Goal: Task Accomplishment & Management: Manage account settings

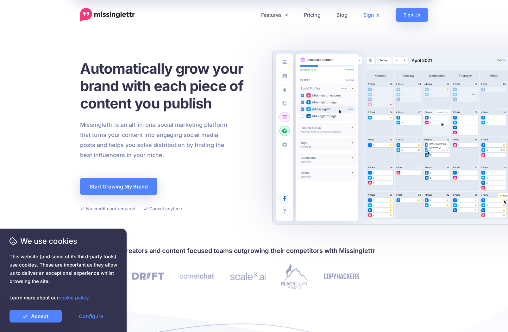
click at [369, 12] on link "Sign In" at bounding box center [371, 15] width 32 height 14
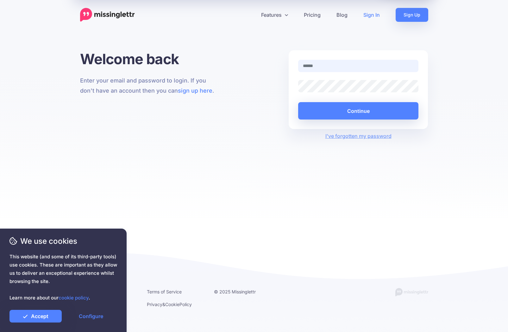
type input "**********"
click at [358, 111] on button "Continue" at bounding box center [358, 110] width 120 height 17
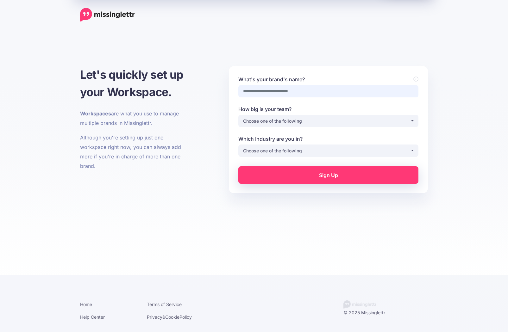
click at [265, 96] on input "What's your brand's name?" at bounding box center [328, 91] width 180 height 12
type input "**********"
click at [282, 120] on div "Choose one of the following" at bounding box center [326, 121] width 167 height 8
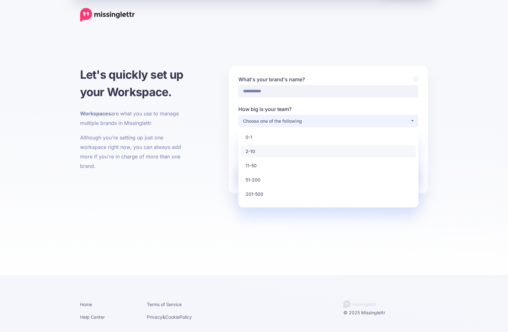
click at [270, 148] on link "2-10" at bounding box center [328, 151] width 175 height 12
select select "*"
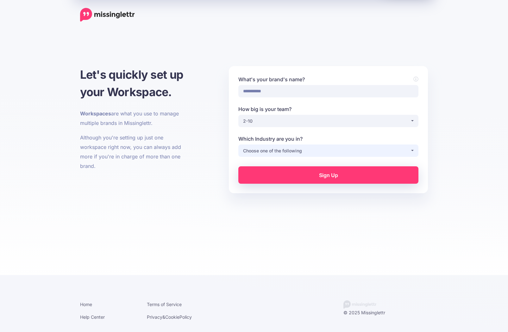
click at [274, 149] on div "Choose one of the following" at bounding box center [326, 151] width 167 height 8
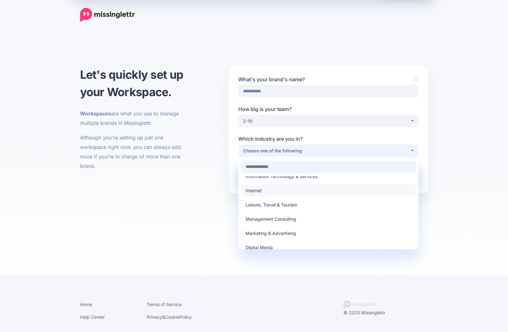
scroll to position [101, 0]
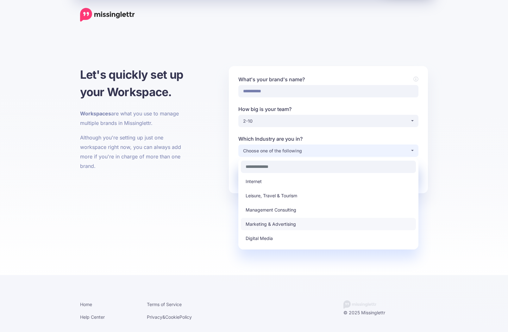
click at [273, 228] on span "Marketing & Advertising" at bounding box center [270, 224] width 50 height 8
select select "*********"
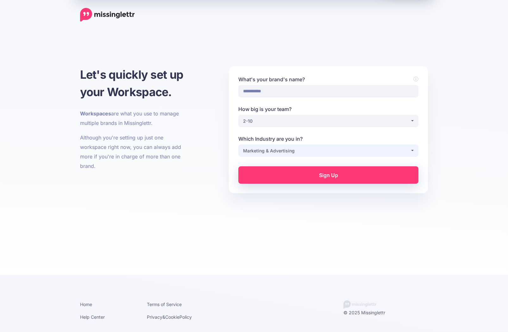
scroll to position [0, 0]
click at [114, 15] on img at bounding box center [107, 15] width 55 height 14
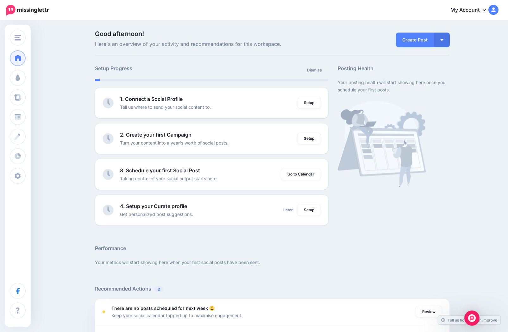
click at [476, 10] on link "My Account" at bounding box center [471, 10] width 54 height 15
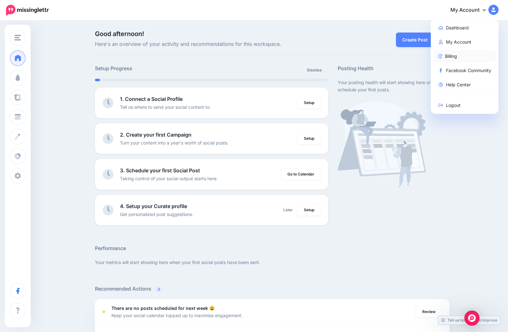
click at [451, 58] on link "Billing" at bounding box center [464, 56] width 63 height 12
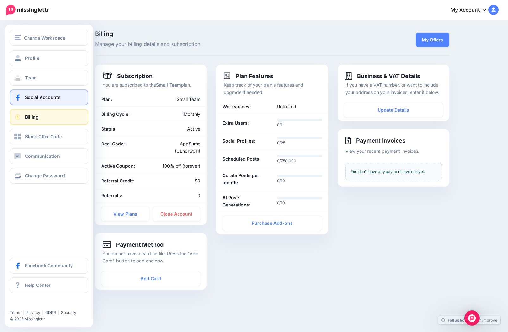
click at [65, 98] on link "Social Accounts" at bounding box center [49, 98] width 78 height 16
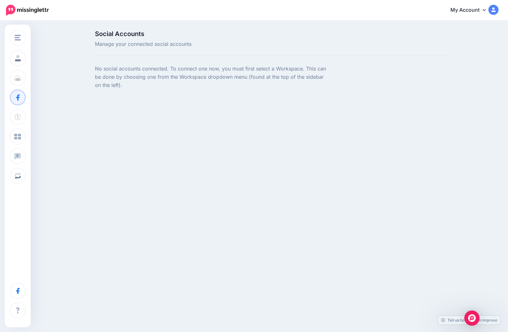
scroll to position [0, 0]
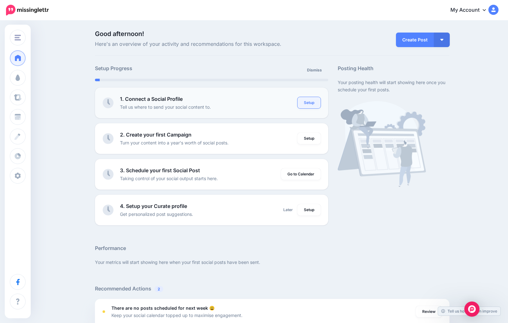
click at [304, 102] on link "Setup" at bounding box center [308, 102] width 23 height 11
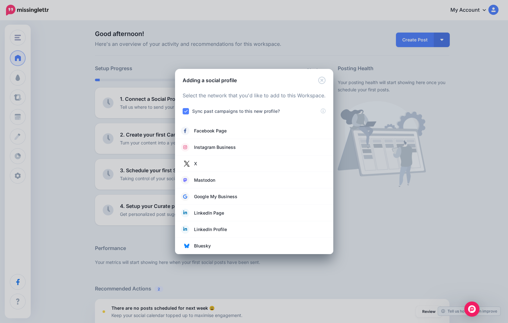
click at [320, 81] on icon "Close" at bounding box center [321, 80] width 7 height 7
